Goal: Information Seeking & Learning: Learn about a topic

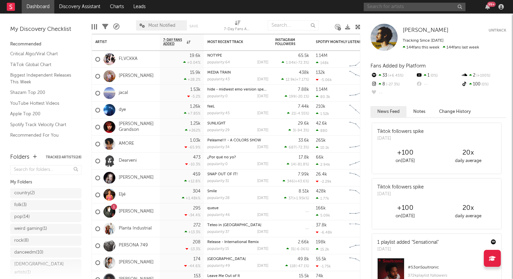
click at [379, 8] on input "text" at bounding box center [414, 7] width 102 height 8
type input "kuru"
click at [386, 7] on input "kuru" at bounding box center [414, 7] width 102 height 8
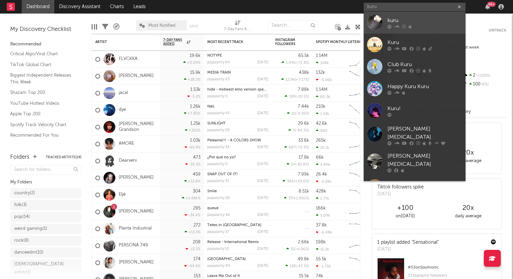
click at [386, 19] on link "kuru" at bounding box center [414, 23] width 102 height 22
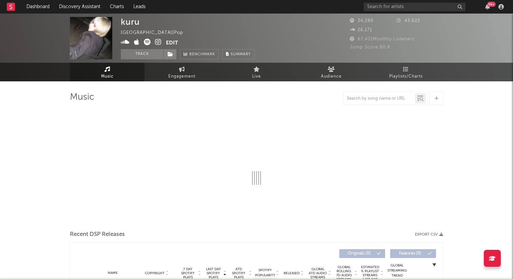
select select "6m"
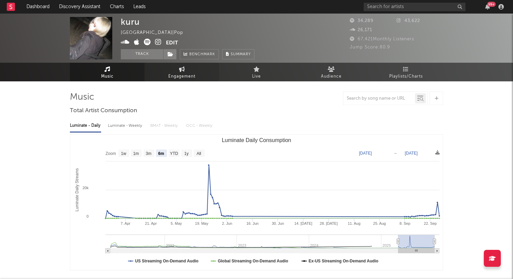
click at [181, 78] on span "Engagement" at bounding box center [181, 77] width 27 height 8
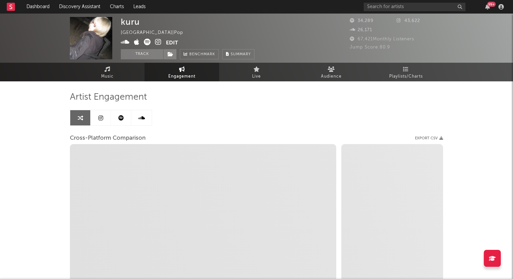
select select "1w"
select select "1m"
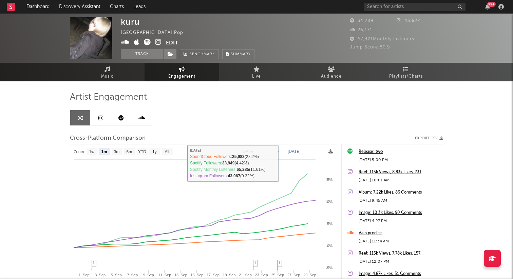
click at [100, 118] on icon at bounding box center [100, 117] width 5 height 5
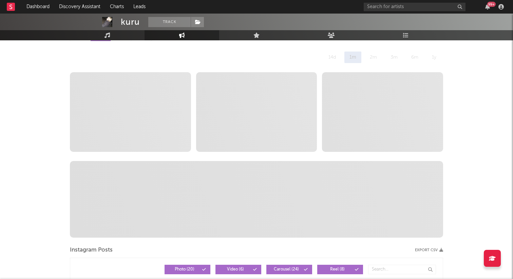
scroll to position [91, 0]
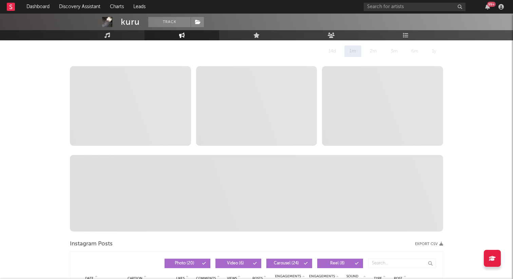
select select "6m"
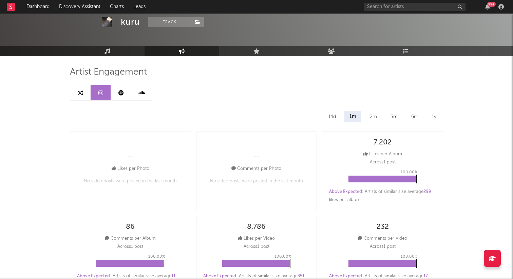
scroll to position [0, 0]
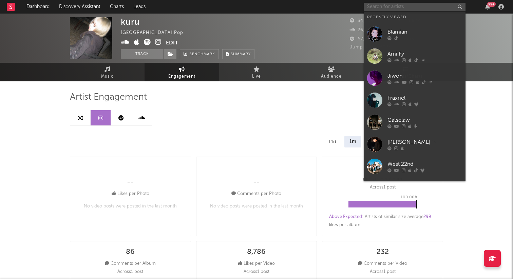
click at [379, 4] on input "text" at bounding box center [414, 7] width 102 height 8
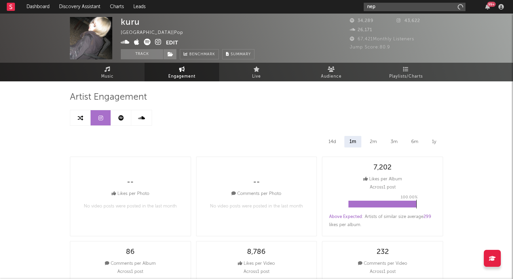
type input "nep"
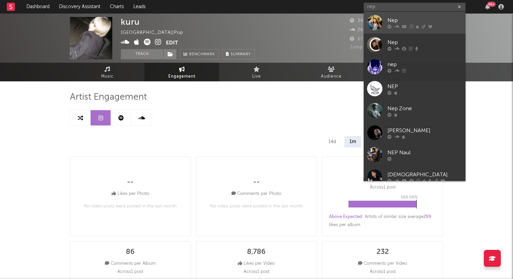
click at [408, 16] on div "Nep" at bounding box center [424, 20] width 75 height 8
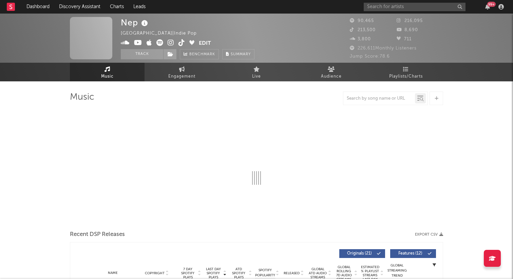
select select "6m"
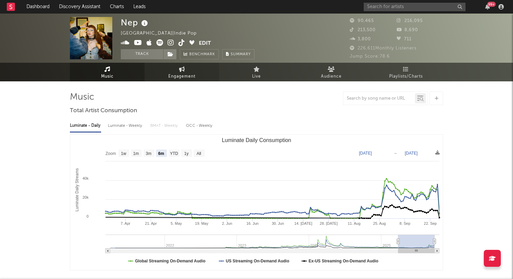
click at [179, 76] on span "Engagement" at bounding box center [181, 77] width 27 height 8
select select "1w"
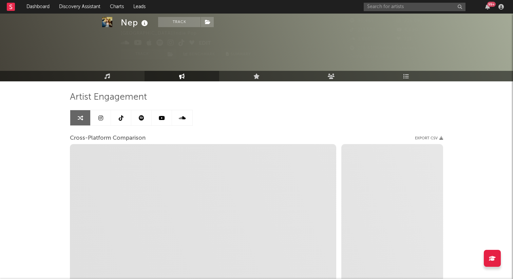
scroll to position [37, 0]
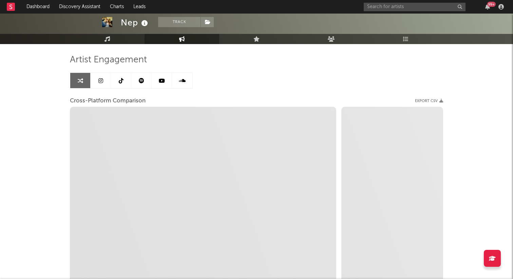
click at [103, 82] on link at bounding box center [101, 80] width 20 height 15
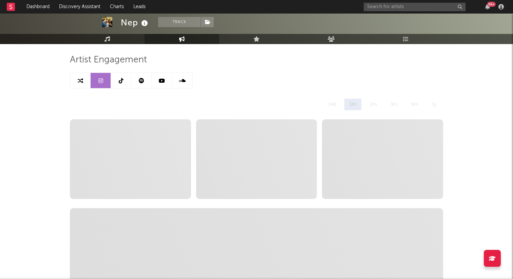
click at [85, 82] on link at bounding box center [80, 80] width 20 height 15
select select "1w"
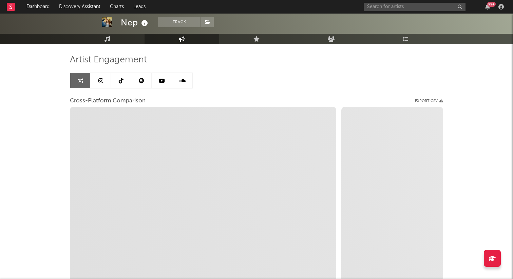
select select "1m"
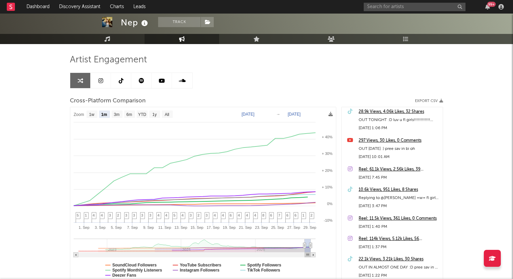
scroll to position [497, 0]
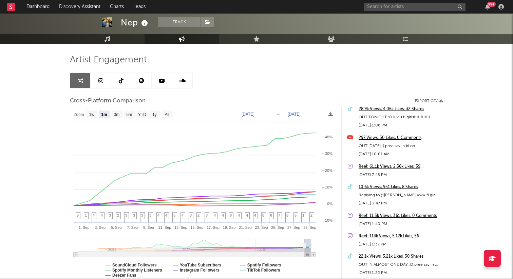
click at [97, 82] on link at bounding box center [101, 80] width 20 height 15
select select "6m"
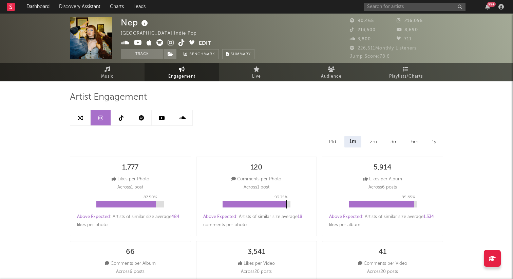
click at [170, 42] on icon at bounding box center [170, 42] width 6 height 7
click at [97, 65] on link "Music" at bounding box center [107, 72] width 75 height 19
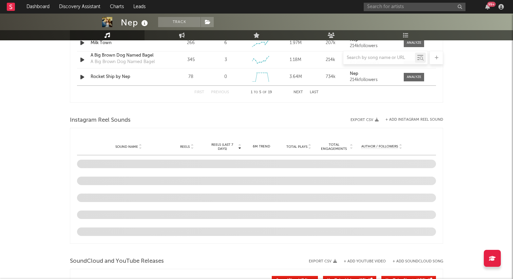
select select "6m"
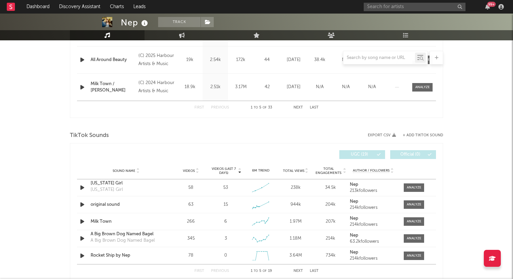
scroll to position [374, 0]
click at [81, 205] on icon "button" at bounding box center [82, 204] width 7 height 8
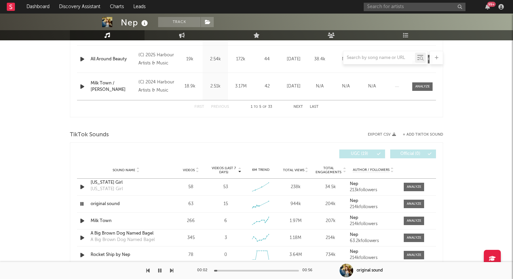
click at [223, 271] on div at bounding box center [256, 271] width 85 height 2
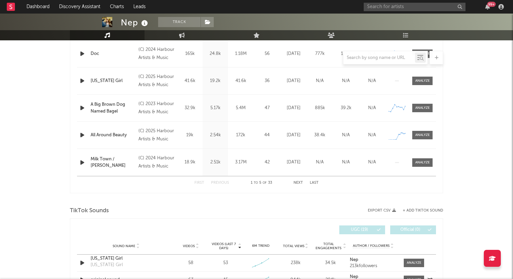
scroll to position [233, 0]
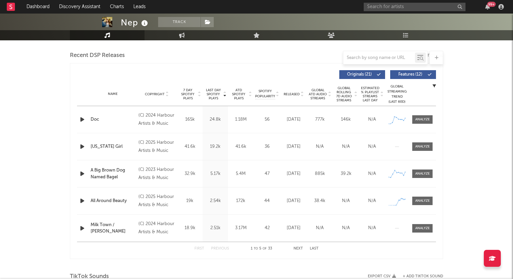
click at [82, 119] on icon "button" at bounding box center [82, 119] width 7 height 8
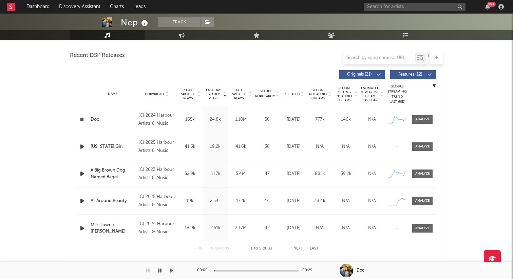
click at [81, 146] on icon "button" at bounding box center [82, 146] width 7 height 8
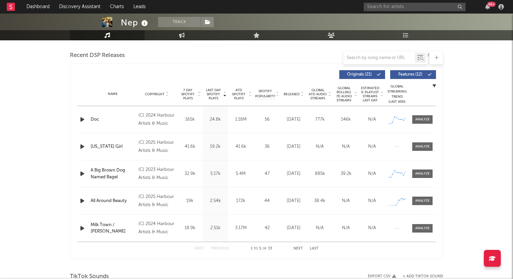
scroll to position [363, 0]
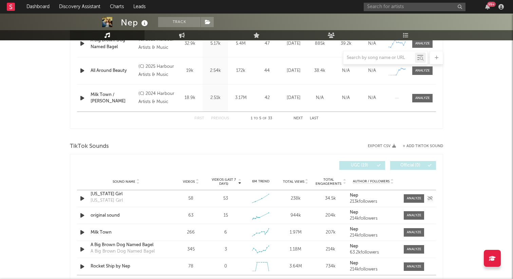
click at [83, 199] on icon "button" at bounding box center [82, 198] width 7 height 8
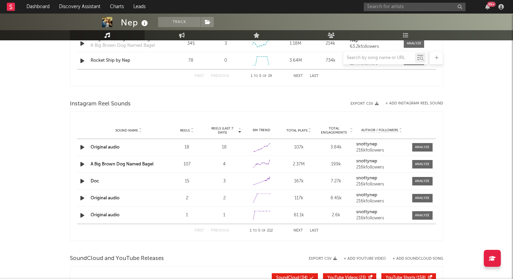
click at [83, 199] on icon "button" at bounding box center [82, 198] width 7 height 8
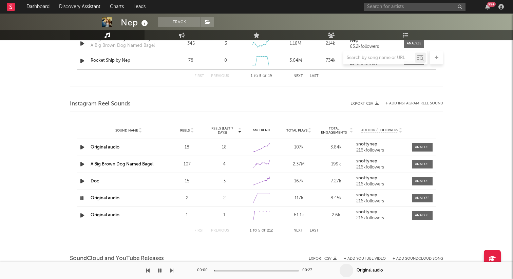
click at [82, 213] on icon "button" at bounding box center [82, 215] width 7 height 8
click at [240, 270] on div at bounding box center [256, 271] width 85 height 2
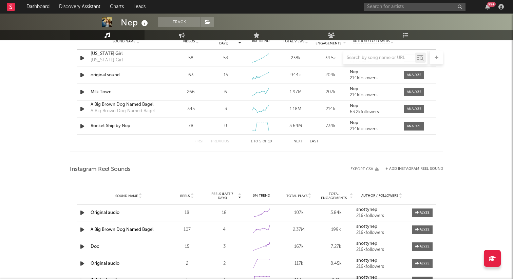
scroll to position [478, 0]
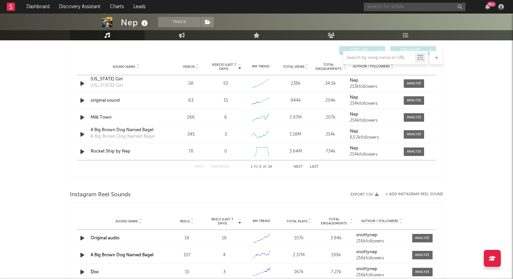
click at [376, 5] on input "text" at bounding box center [414, 7] width 102 height 8
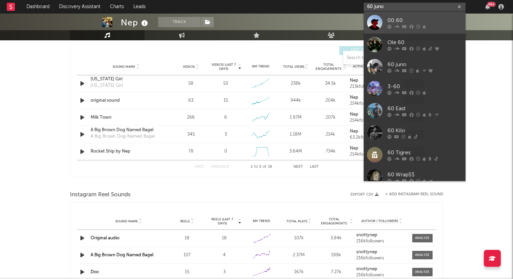
type input "60 juno"
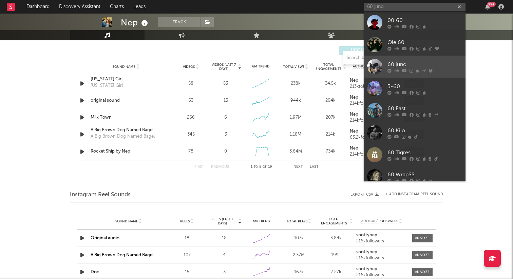
click at [415, 66] on div "60 juno" at bounding box center [424, 64] width 75 height 8
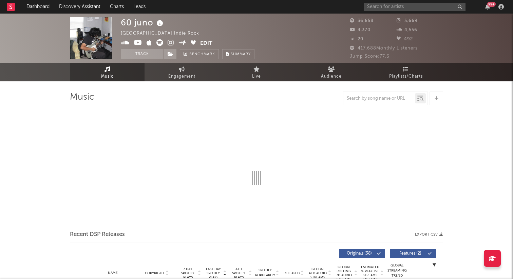
select select "6m"
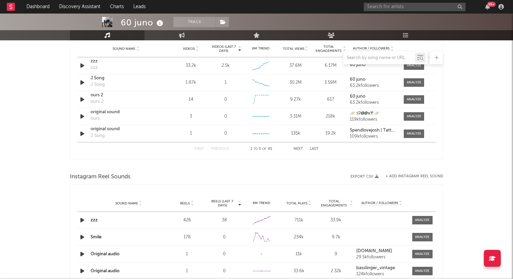
scroll to position [495, 0]
click at [389, 6] on input "text" at bounding box center [414, 7] width 102 height 8
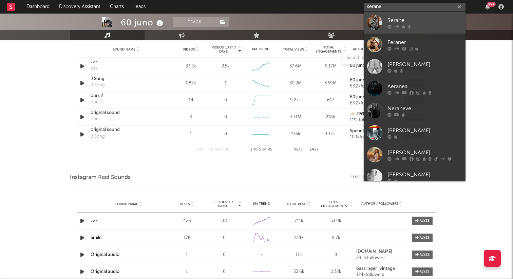
type input "serane"
click at [417, 19] on div "Serane" at bounding box center [424, 20] width 75 height 8
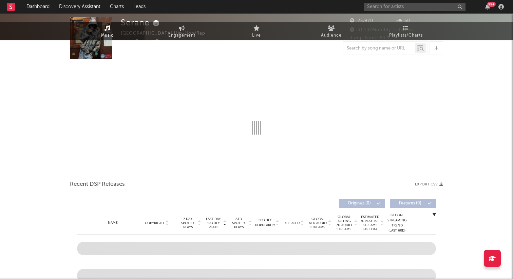
select select "6m"
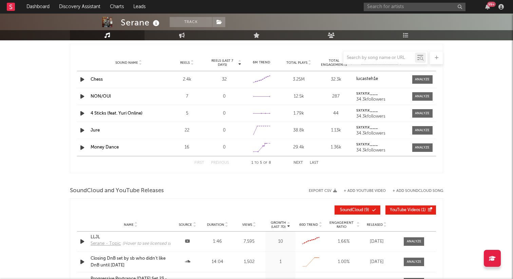
scroll to position [635, 0]
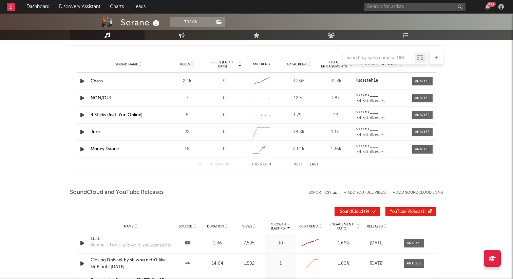
click at [82, 78] on icon "button" at bounding box center [82, 81] width 7 height 8
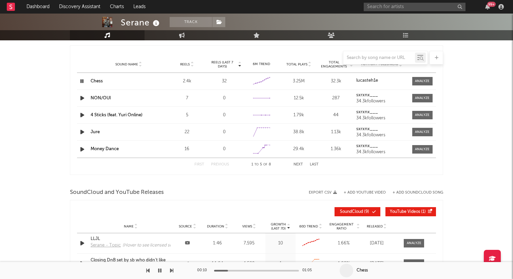
click at [97, 83] on link "Chess" at bounding box center [97, 81] width 12 height 4
